Goal: Task Accomplishment & Management: Manage account settings

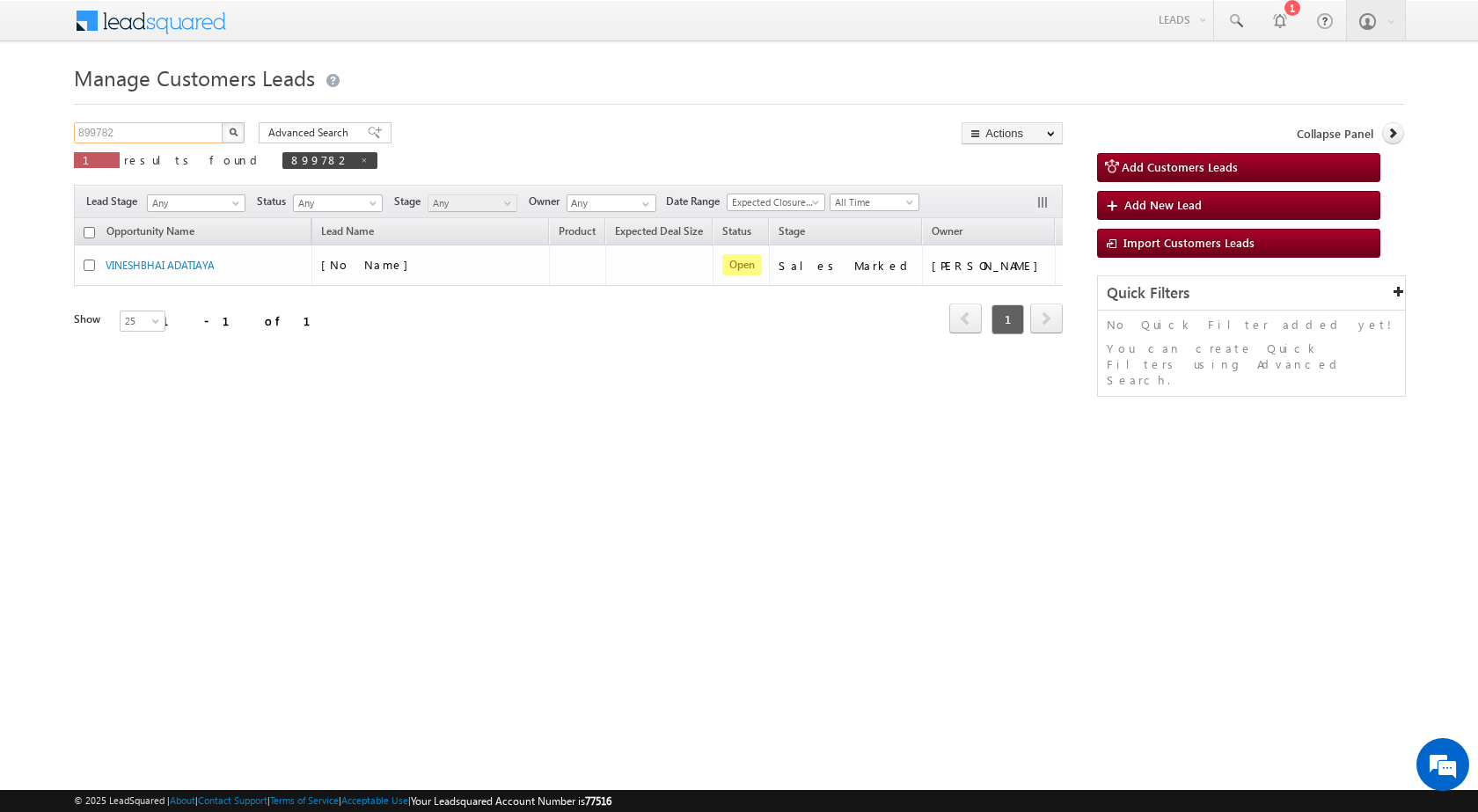
click at [85, 133] on input "899782" at bounding box center [149, 133] width 150 height 21
paste input "901468"
type input "901468"
click at [230, 137] on button "button" at bounding box center [232, 133] width 23 height 21
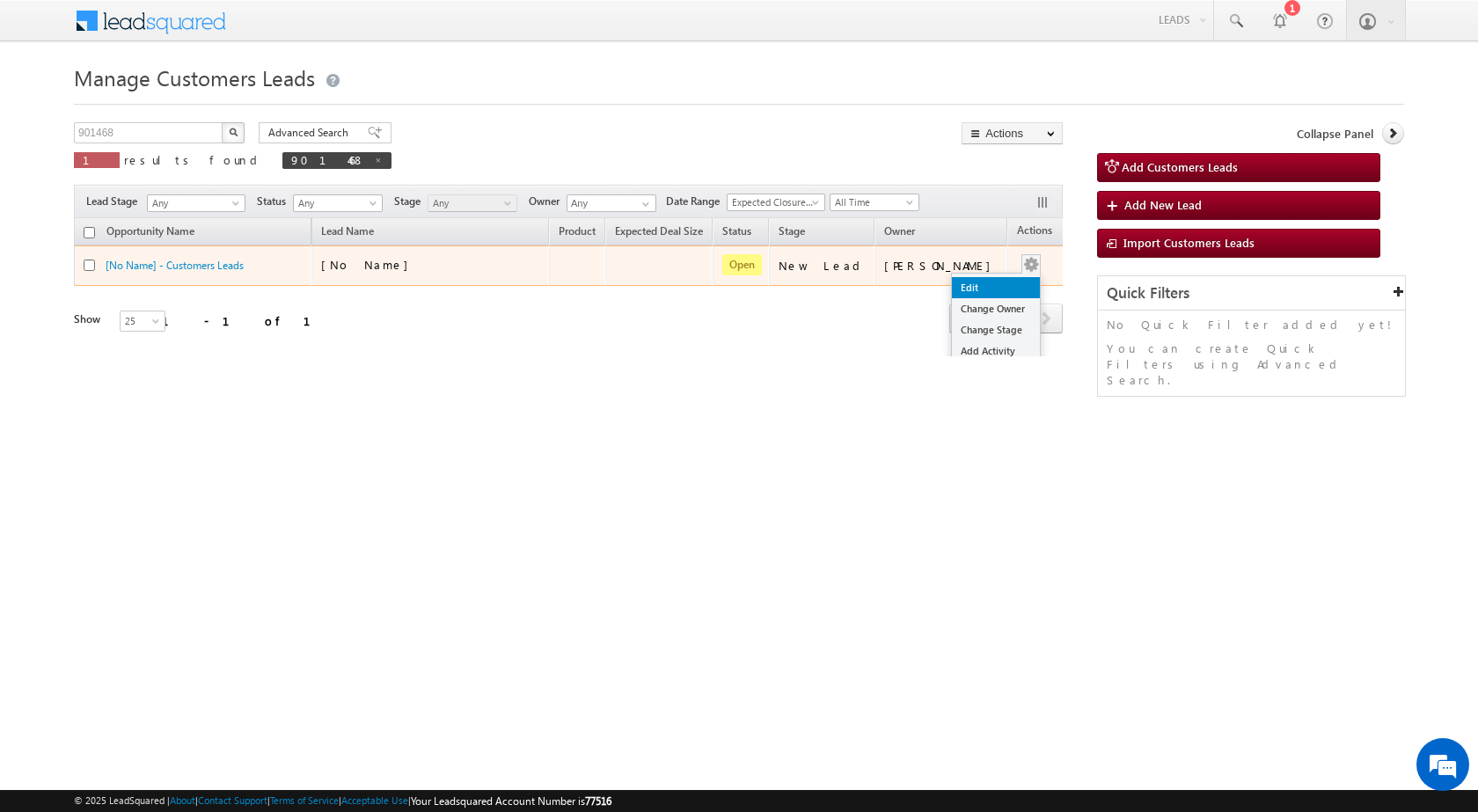
click at [983, 284] on link "Edit" at bounding box center [995, 287] width 88 height 21
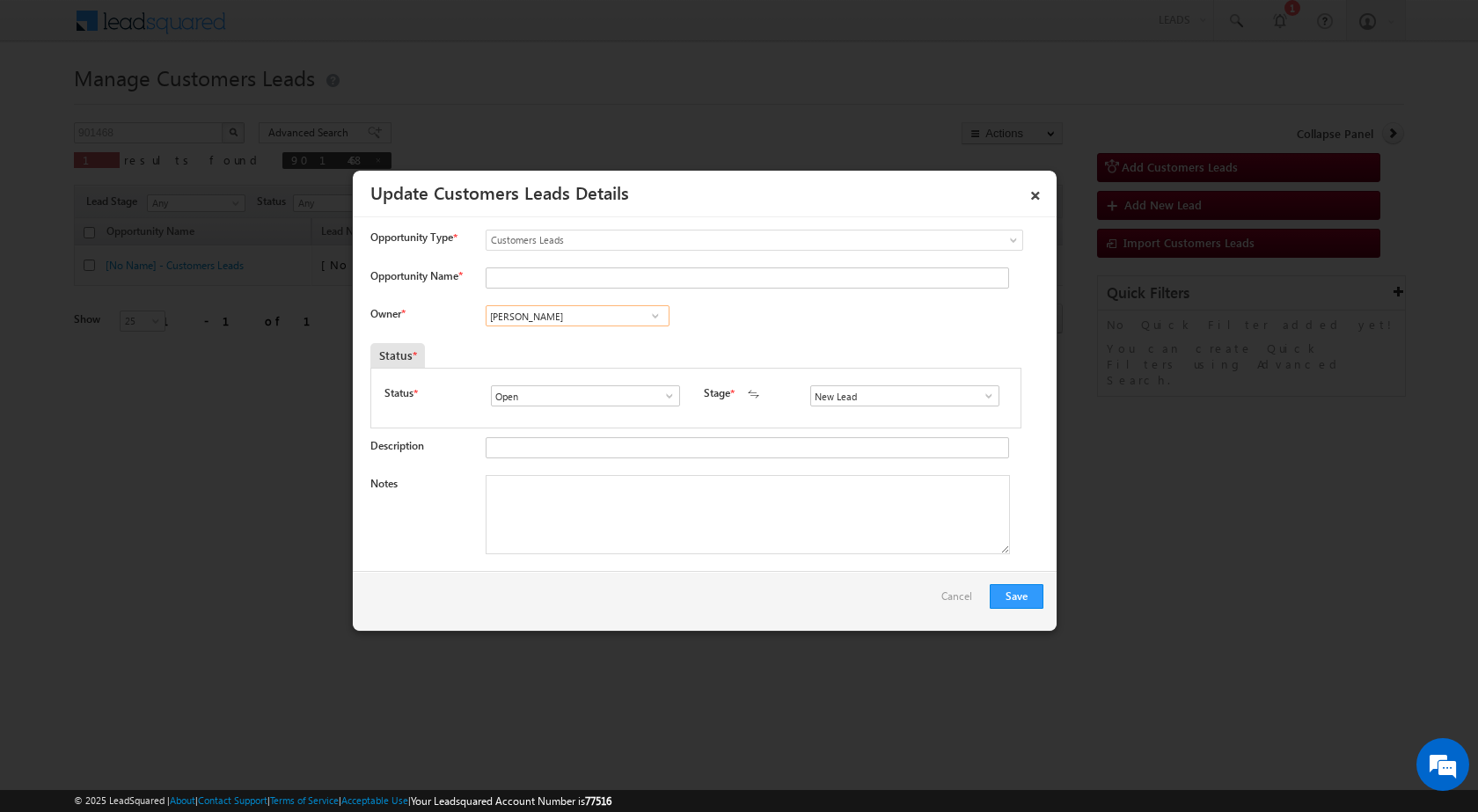
click at [598, 315] on input "[PERSON_NAME]" at bounding box center [578, 316] width 184 height 21
paste input "[EMAIL_ADDRESS][DOMAIN_NAME]"
click at [552, 344] on span "[EMAIL_ADDRESS][DOMAIN_NAME]" at bounding box center [572, 350] width 158 height 13
type input "[PERSON_NAME]"
click at [989, 401] on input "New Lead" at bounding box center [904, 395] width 189 height 21
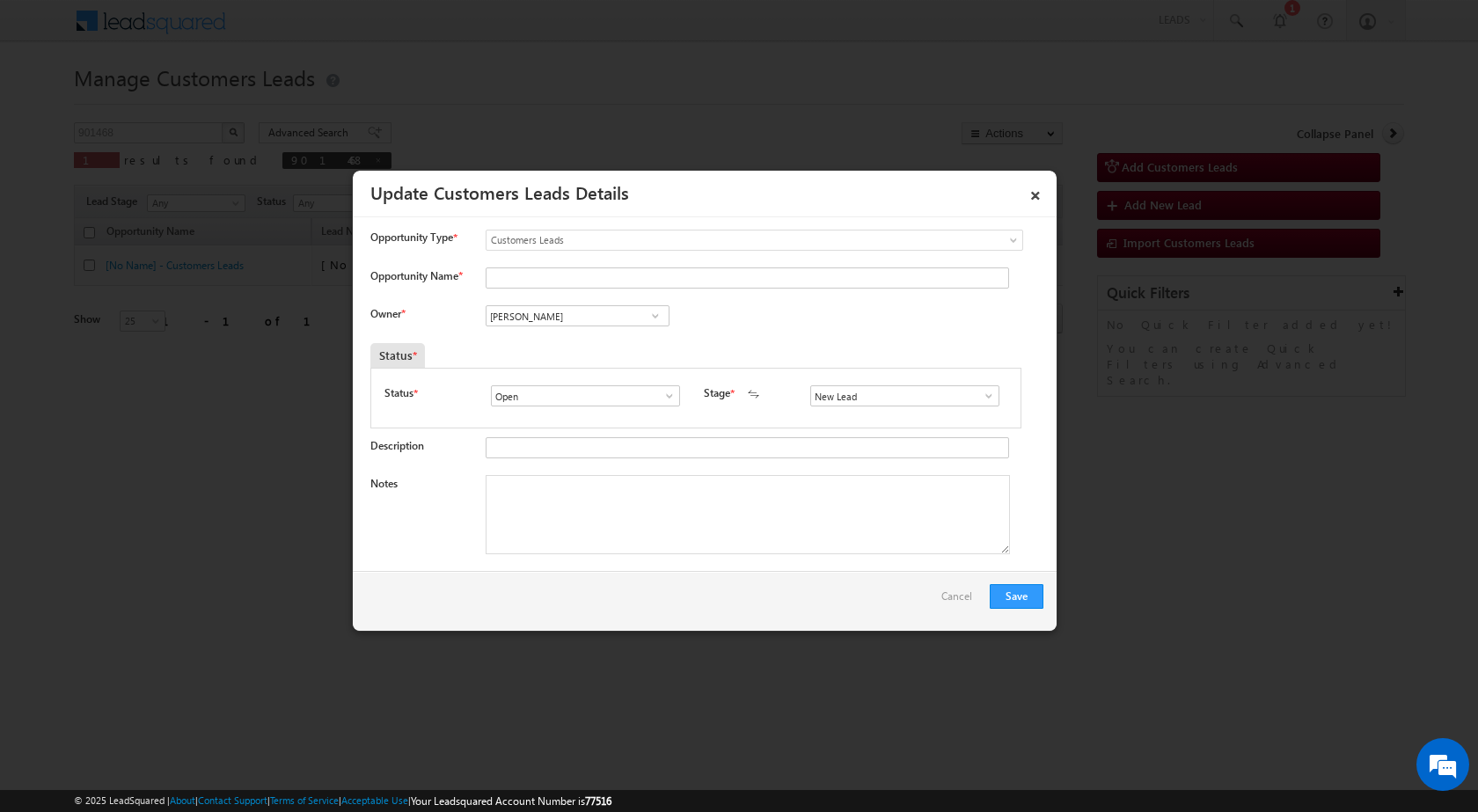
click at [983, 401] on span at bounding box center [988, 396] width 18 height 14
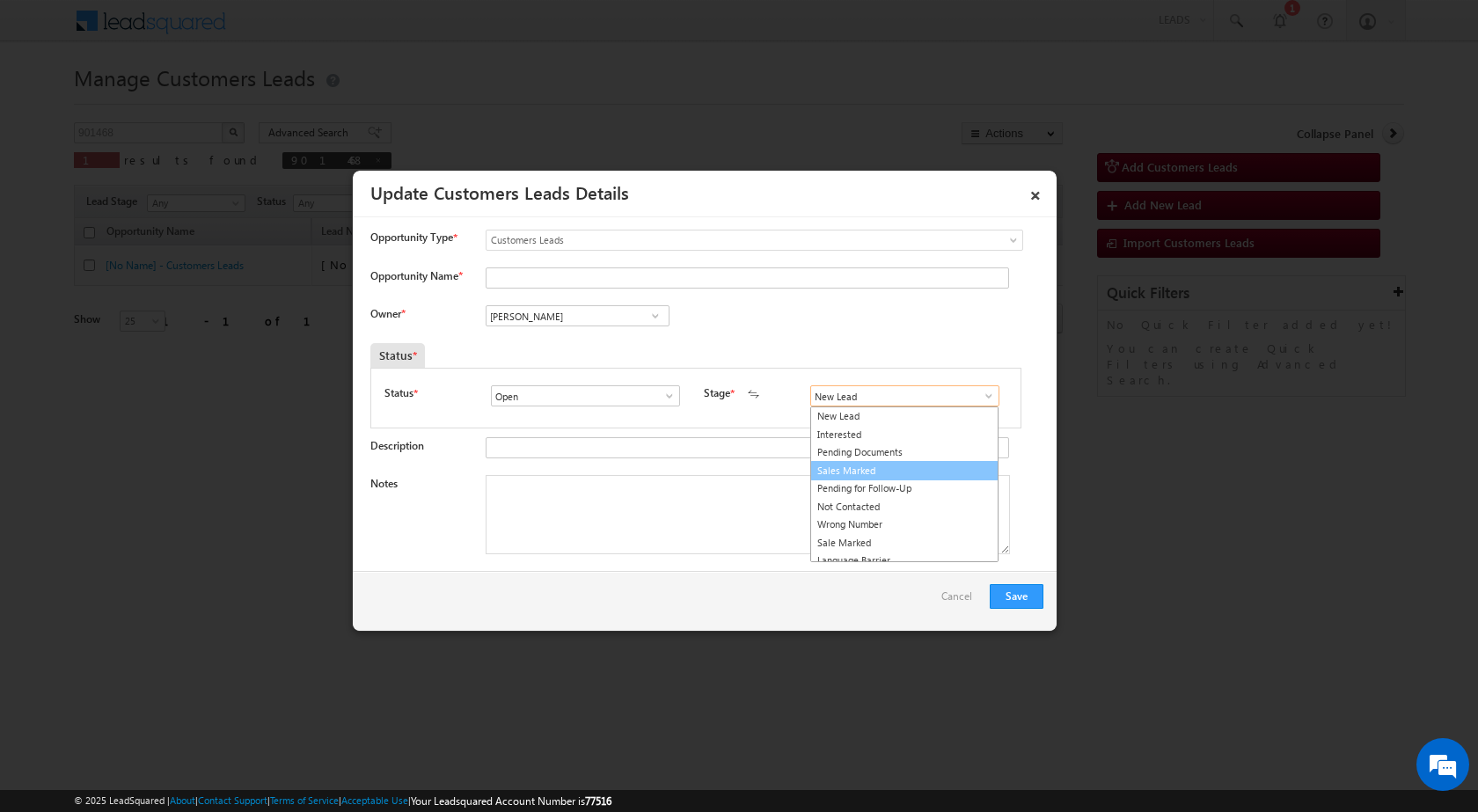
click at [855, 468] on link "Sales Marked" at bounding box center [904, 471] width 188 height 20
type input "Sales Marked"
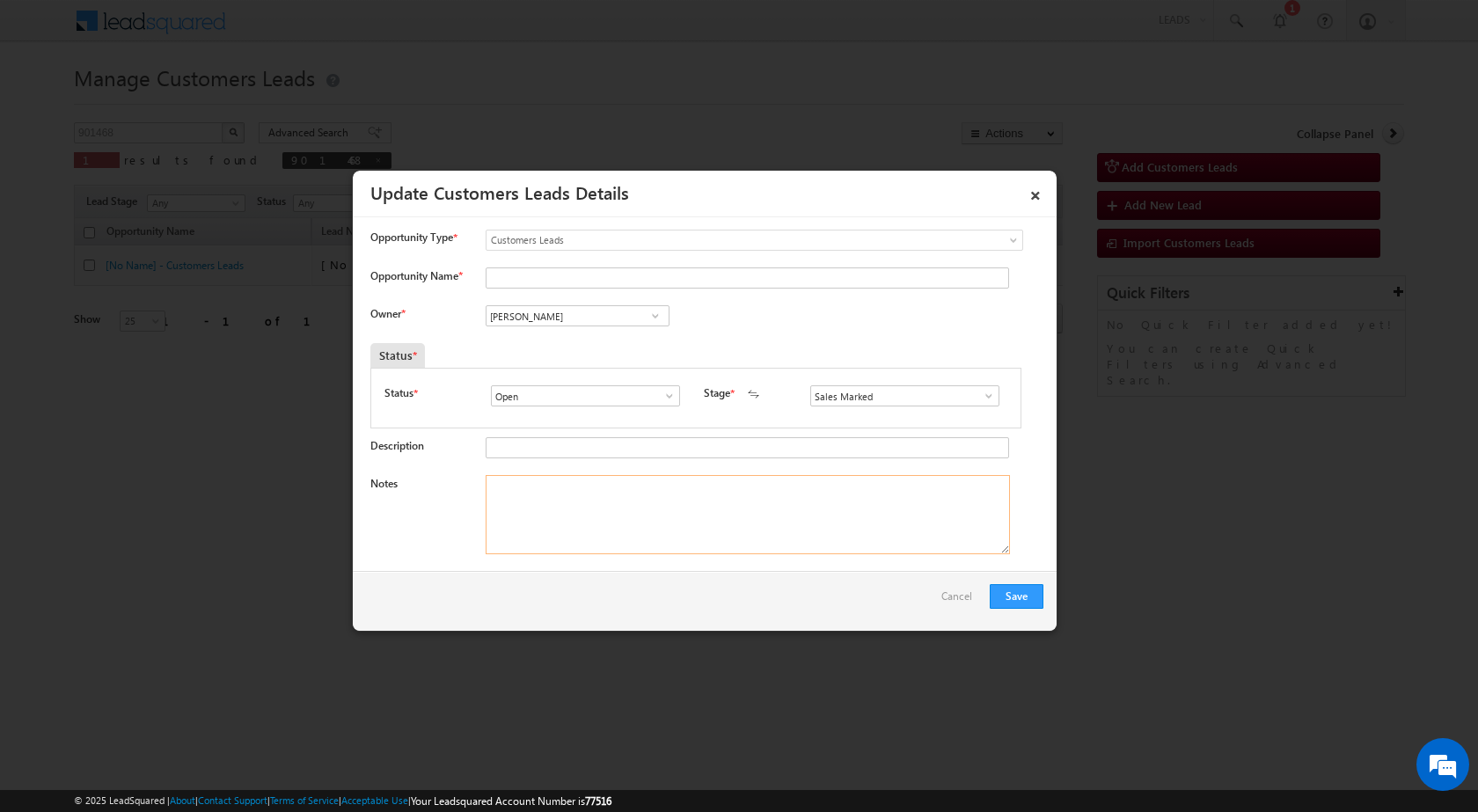
click at [626, 513] on textarea "Notes" at bounding box center [748, 514] width 524 height 79
paste textarea "[PERSON_NAME] / 9310074577 / construction / owner - wife / 110032 to [GEOGRAPHI…"
drag, startPoint x: 585, startPoint y: 489, endPoint x: 472, endPoint y: 480, distance: 113.4
click at [472, 480] on div "Notes [PERSON_NAME] / 9310074577 / construction / owner - wife / 110032 to [GEO…" at bounding box center [706, 518] width 673 height 88
type textarea "[PERSON_NAME] / 9310074577 / construction / owner - wife / 110032 to [GEOGRAPHI…"
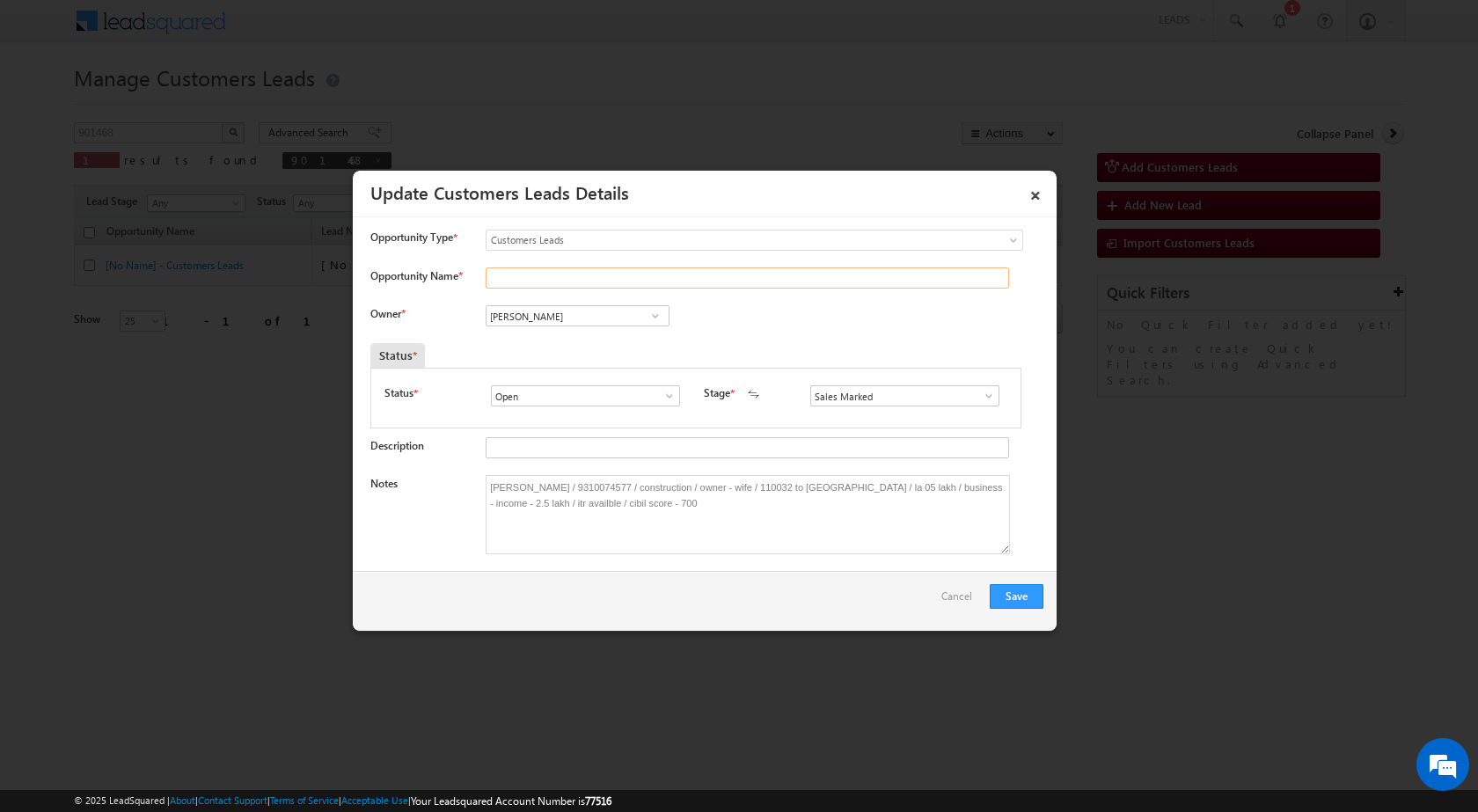
paste input "[PERSON_NAME]"
click at [516, 280] on input "[PERSON_NAME]" at bounding box center [747, 277] width 523 height 21
type input "[PERSON_NAME]"
click at [1027, 599] on button "Save" at bounding box center [1016, 595] width 53 height 25
